Goal: Task Accomplishment & Management: Manage account settings

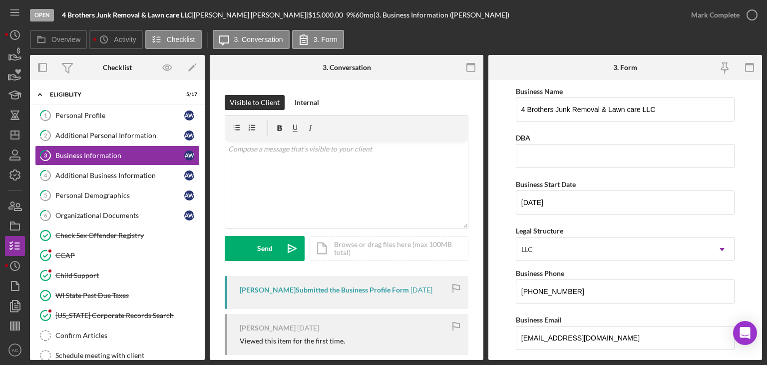
scroll to position [128, 0]
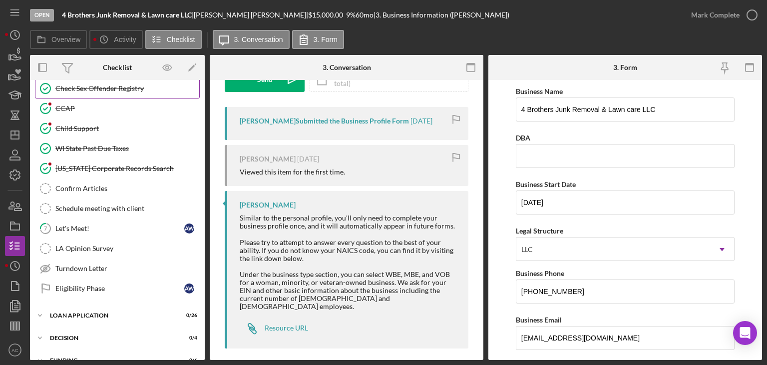
scroll to position [148, 0]
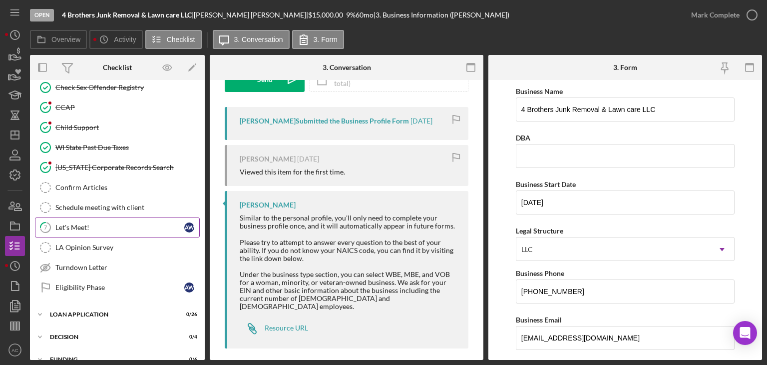
click at [120, 225] on div "Let's Meet!" at bounding box center [119, 227] width 129 height 8
